Goal: Check status

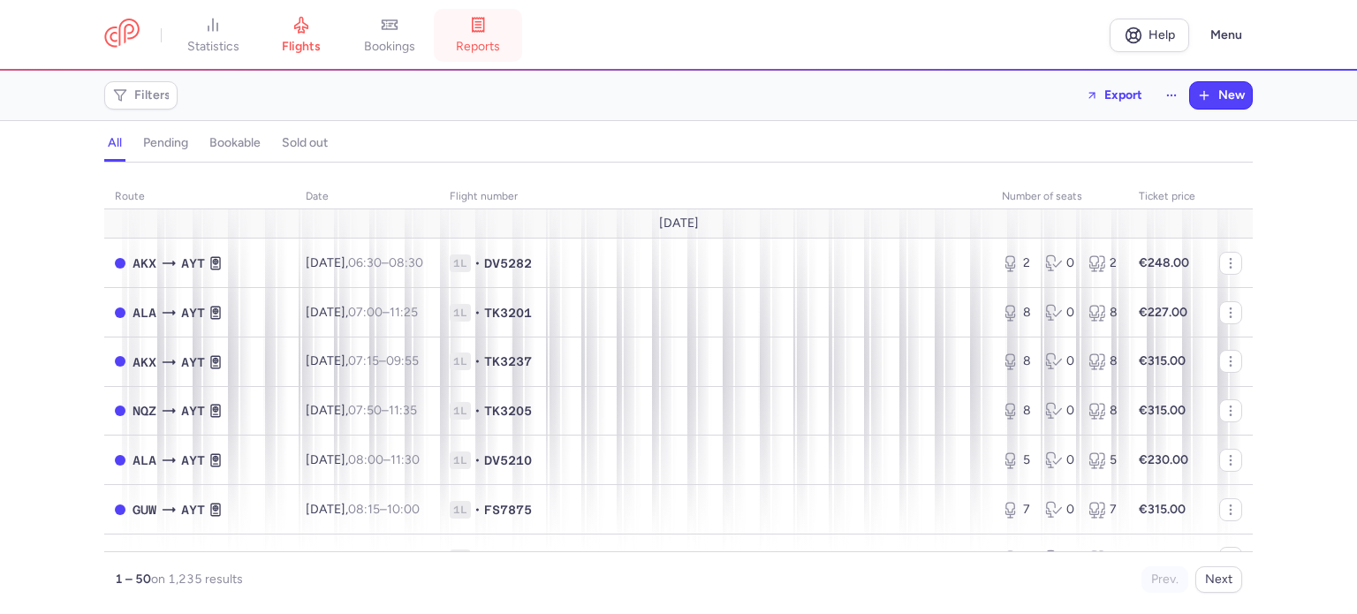
click at [491, 37] on link "reports" at bounding box center [478, 35] width 88 height 39
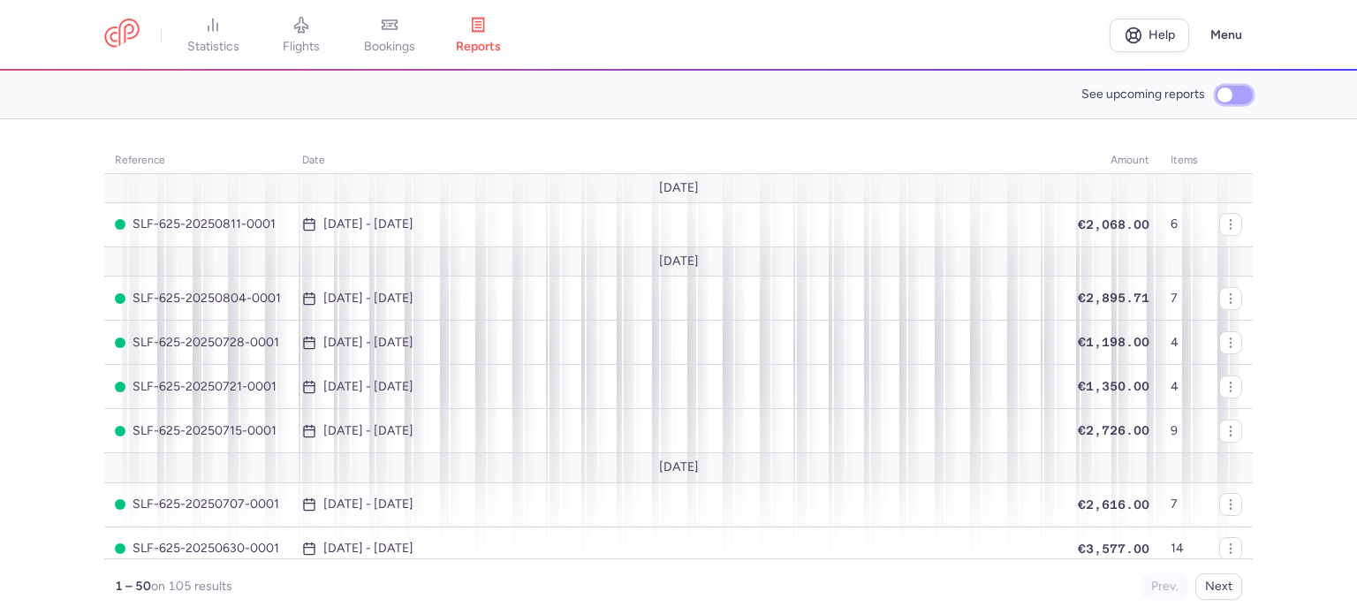
click at [1232, 102] on input "See upcoming reports" at bounding box center [1234, 95] width 37 height 19
checkbox input "true"
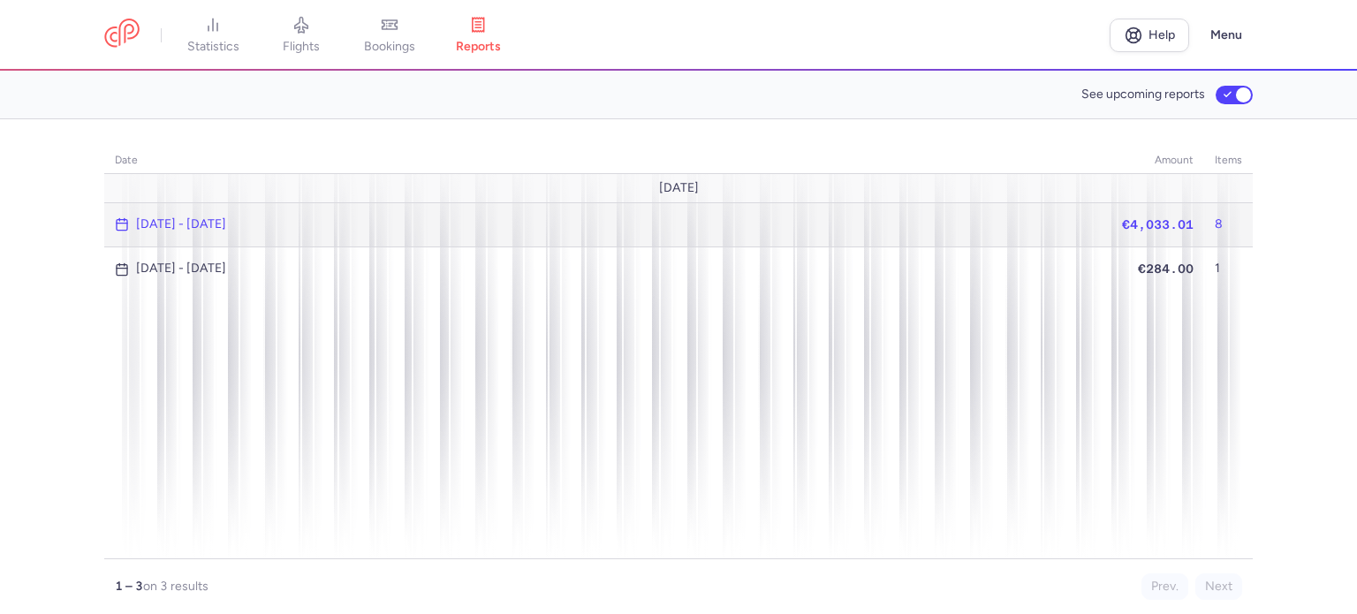
click at [1158, 226] on span "€4,033.01" at bounding box center [1158, 224] width 72 height 14
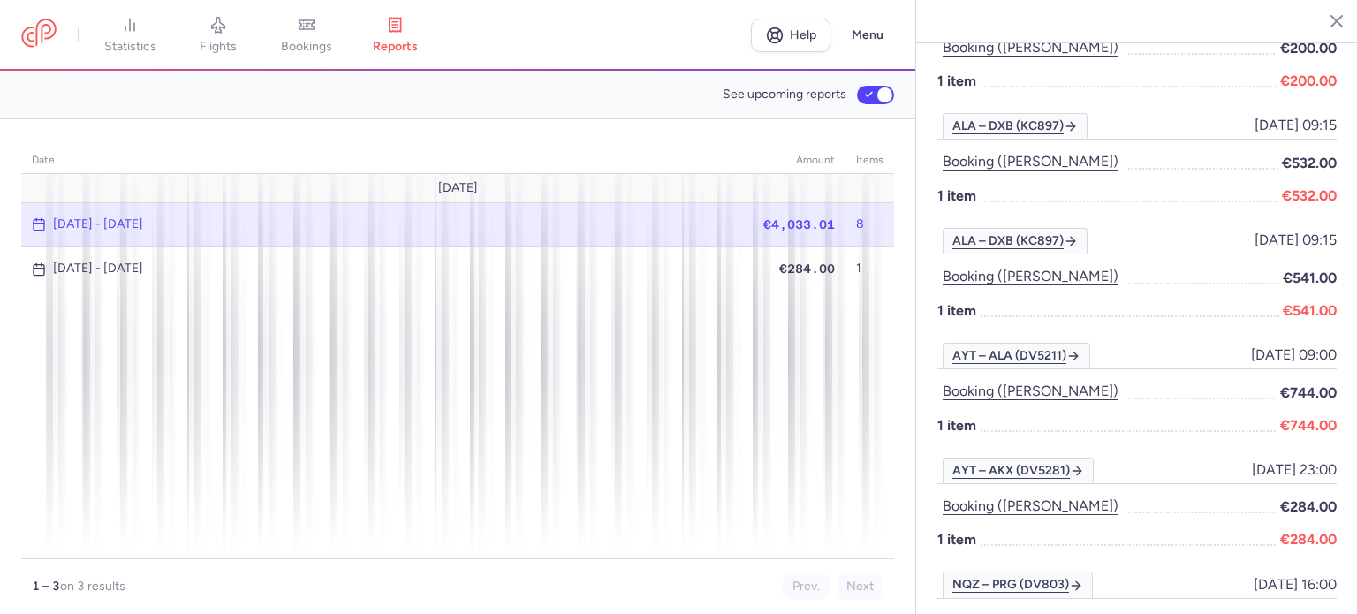
scroll to position [442, 0]
